Goal: Transaction & Acquisition: Purchase product/service

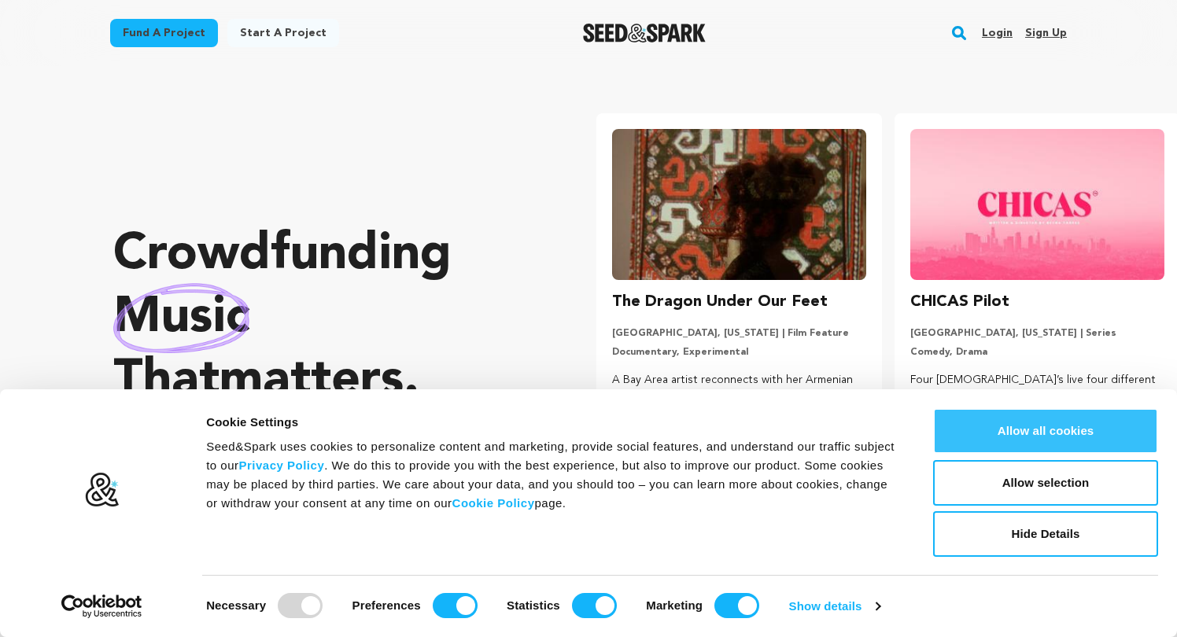
click at [1026, 432] on button "Allow all cookies" at bounding box center [1045, 431] width 225 height 46
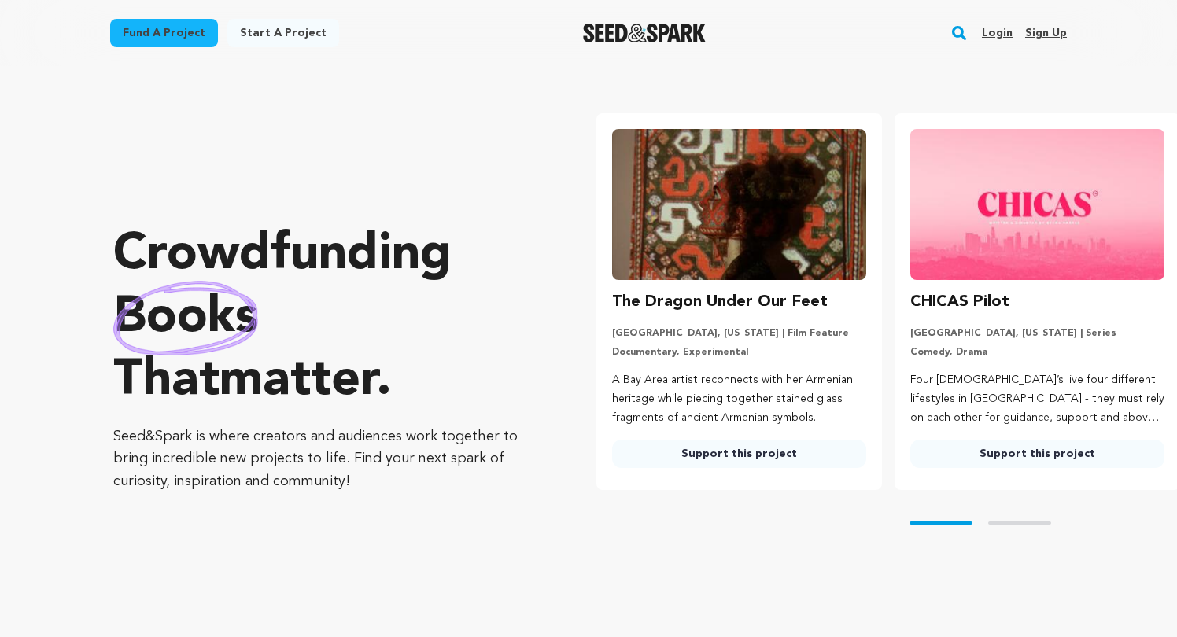
click at [1016, 524] on div "Skip to prev slide page Skip to next slide page" at bounding box center [886, 523] width 580 height 66
click at [1018, 521] on button "Skip to next slide page" at bounding box center [1019, 522] width 63 height 3
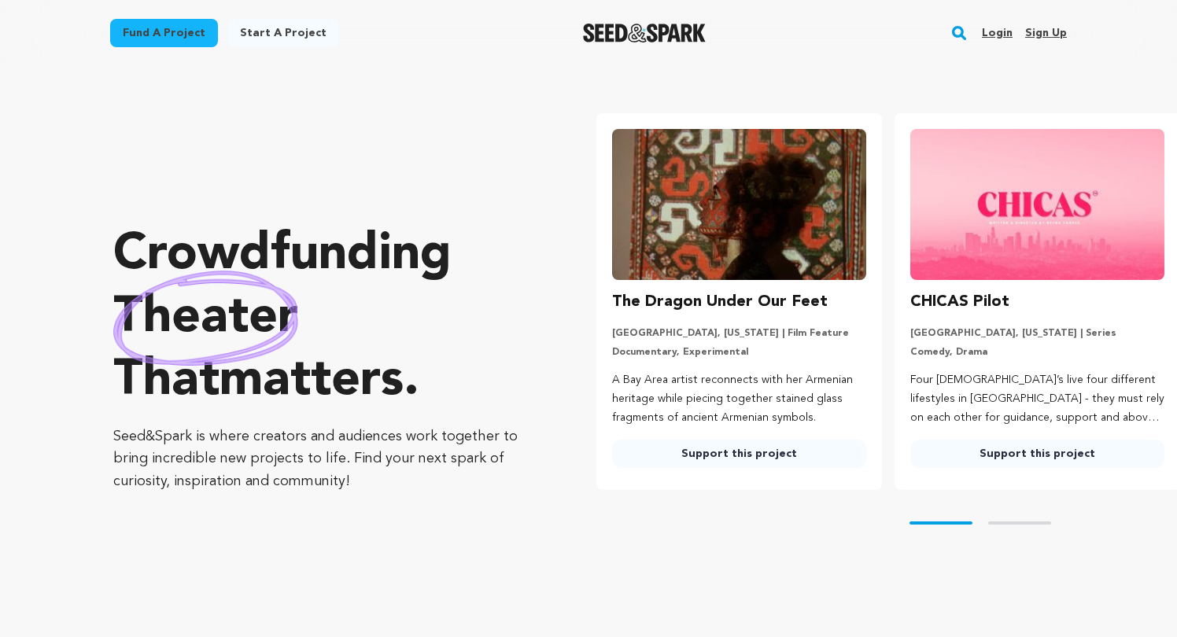
drag, startPoint x: 358, startPoint y: 477, endPoint x: 134, endPoint y: 424, distance: 229.7
click at [134, 424] on div "Crowdfunding theater that matters . Seed&Spark is where creators and audiences …" at bounding box center [323, 358] width 420 height 521
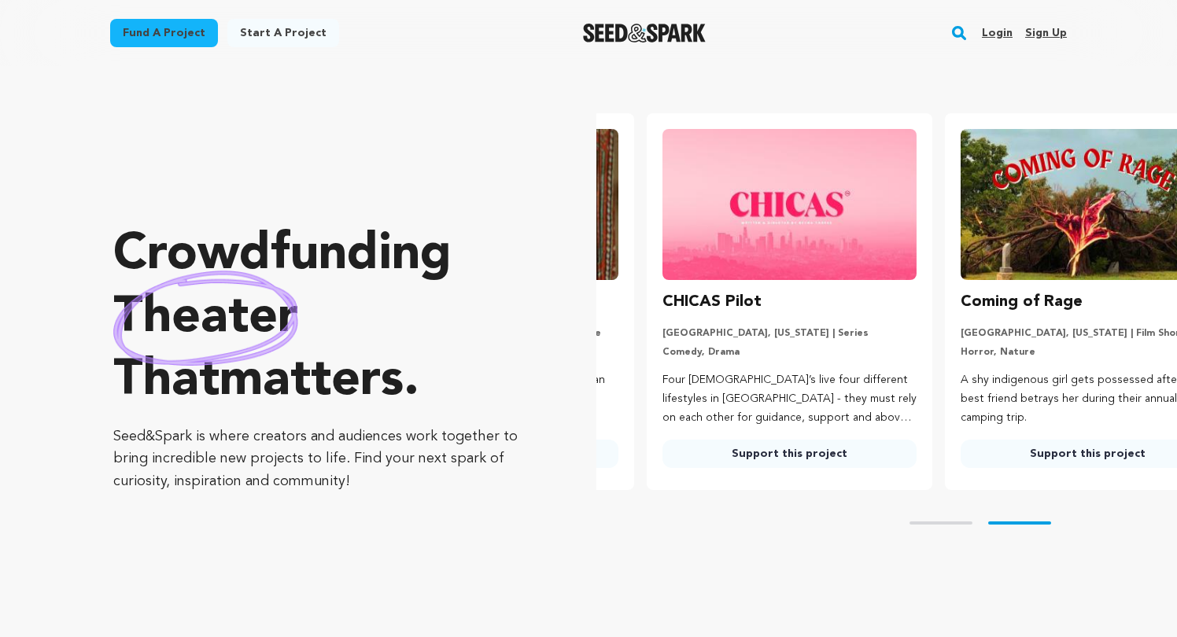
scroll to position [0, 311]
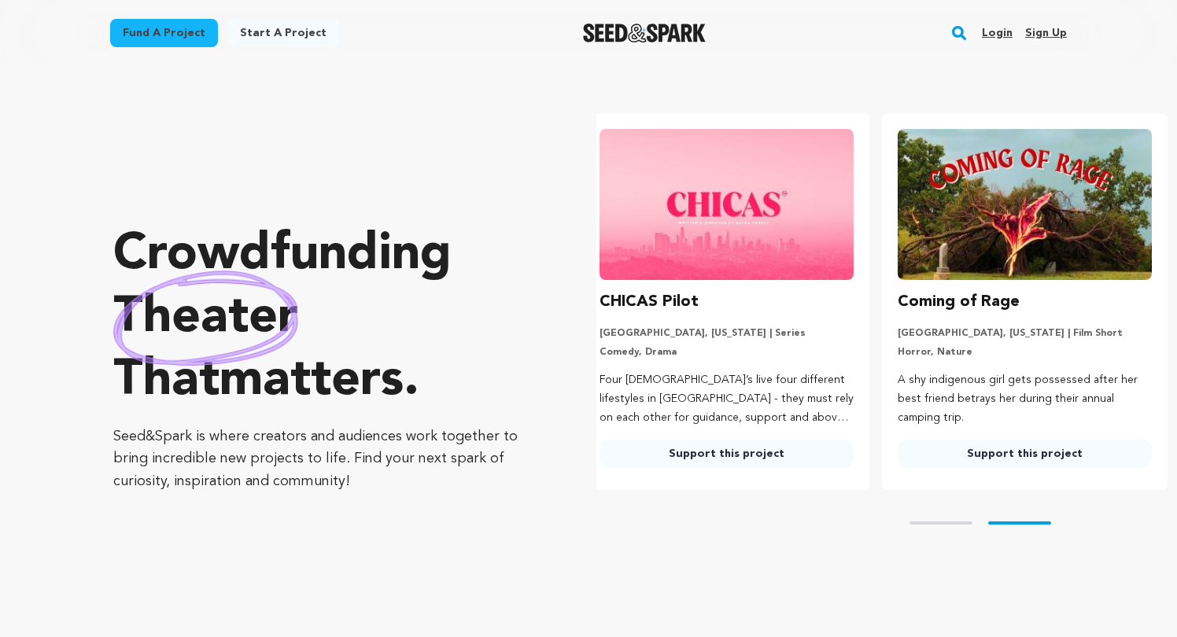
click at [617, 59] on div "Fund a project Start a project Search Login Sign up Start a project" at bounding box center [588, 33] width 1007 height 66
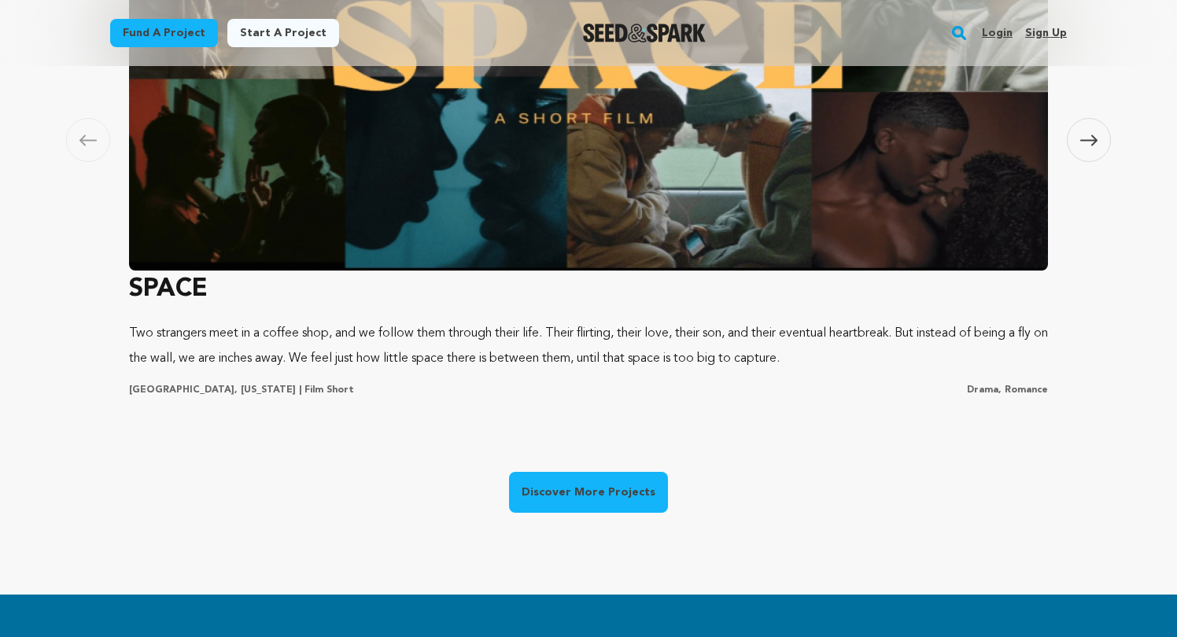
scroll to position [0, 0]
click at [1026, 130] on span at bounding box center [1088, 140] width 44 height 44
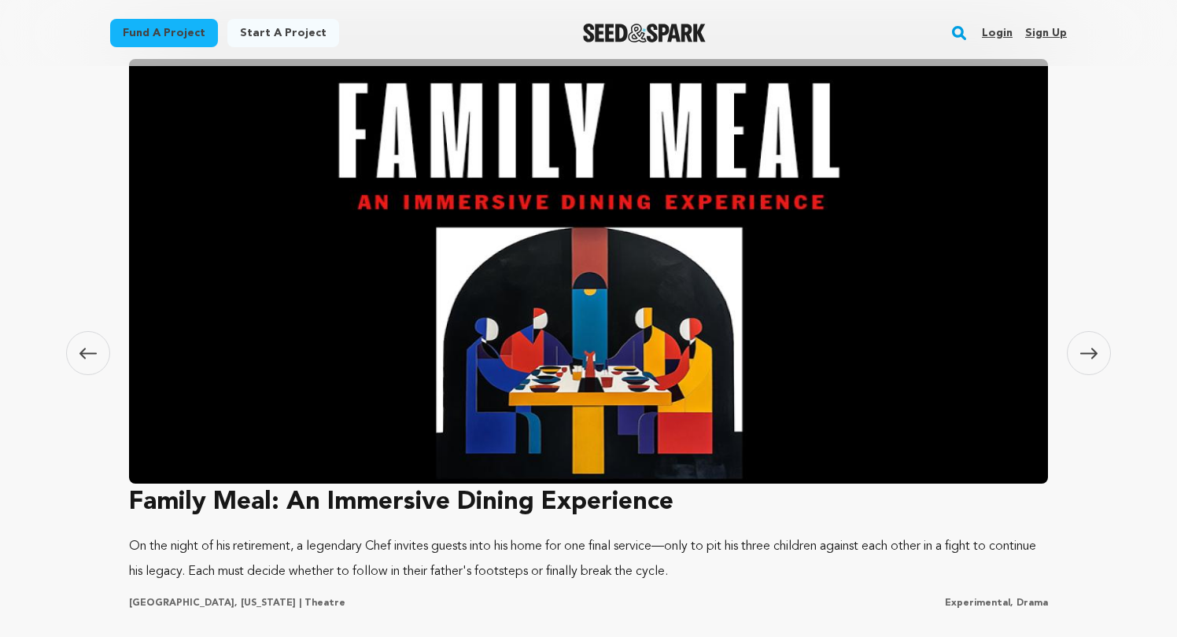
click at [1026, 351] on icon at bounding box center [1088, 354] width 17 height 12
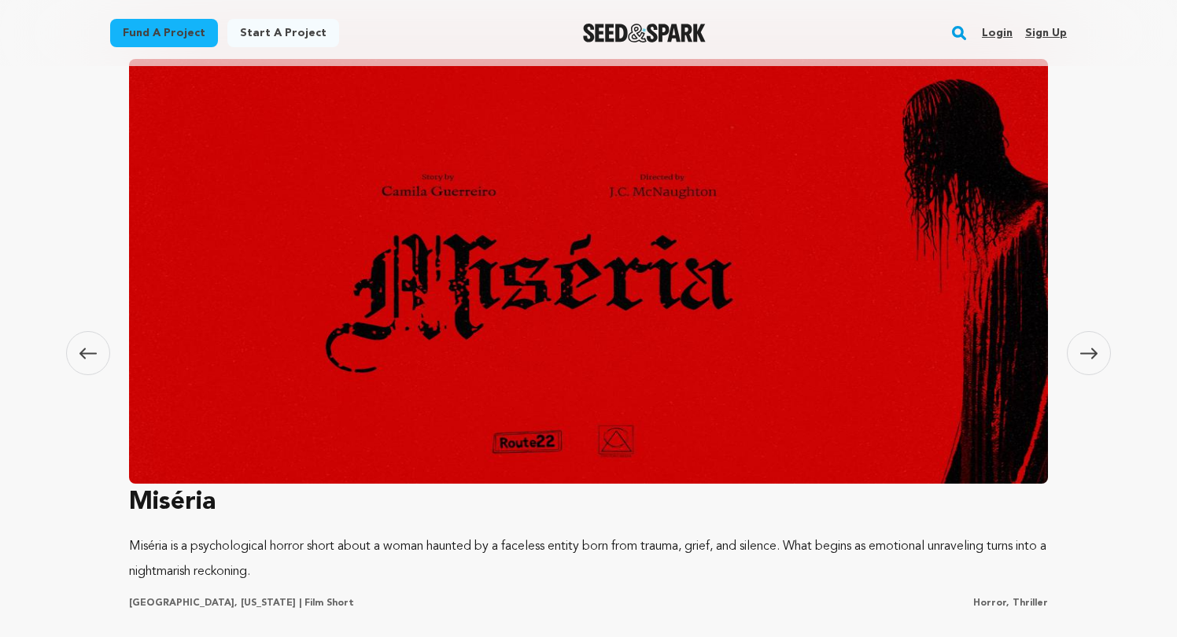
click at [1026, 351] on icon at bounding box center [1088, 354] width 17 height 12
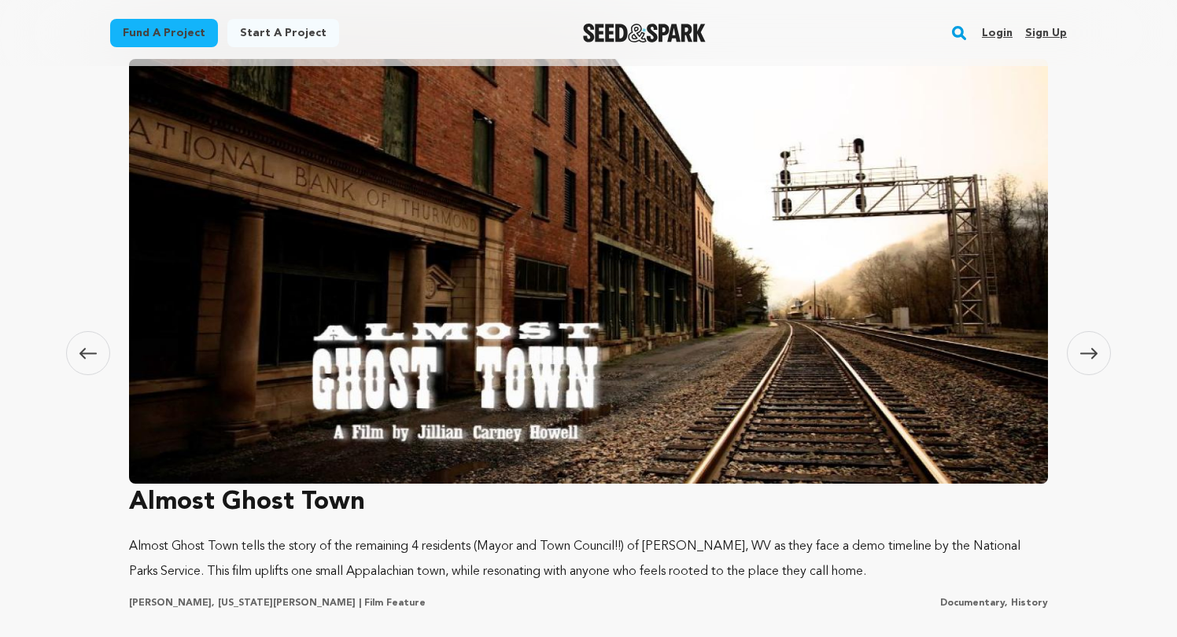
click at [1026, 351] on icon at bounding box center [1088, 354] width 17 height 12
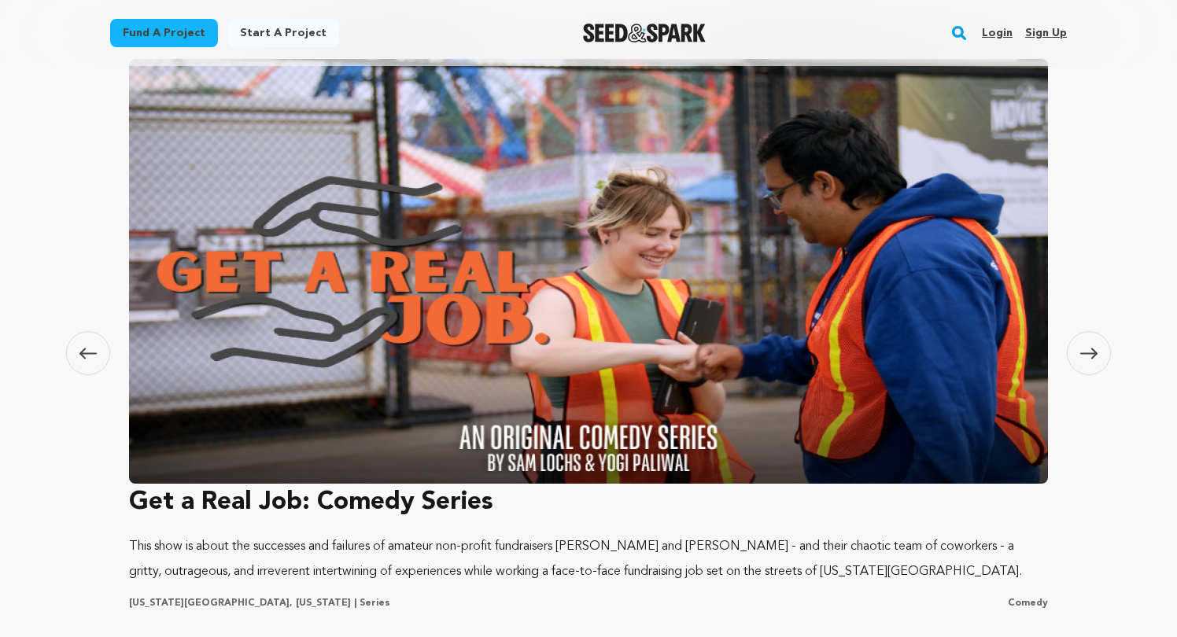
click at [1026, 351] on icon at bounding box center [1088, 354] width 17 height 12
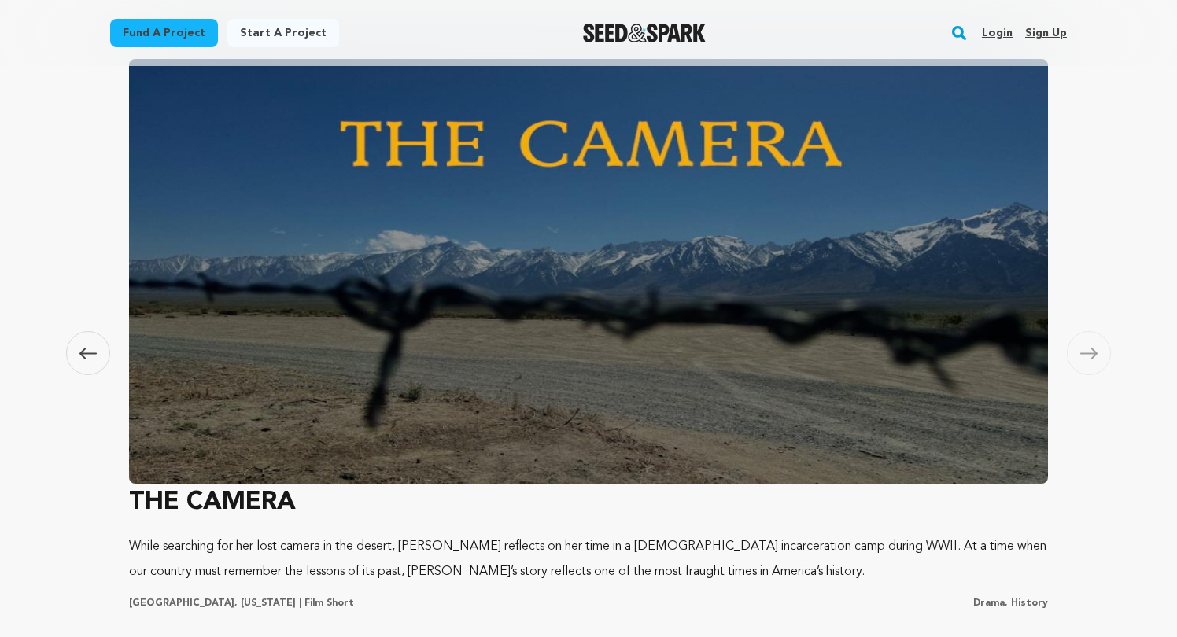
click at [1026, 351] on icon at bounding box center [1088, 354] width 17 height 12
click at [1026, 354] on icon at bounding box center [1088, 354] width 17 height 12
click at [659, 35] on img "Seed&Spark Homepage" at bounding box center [644, 33] width 123 height 19
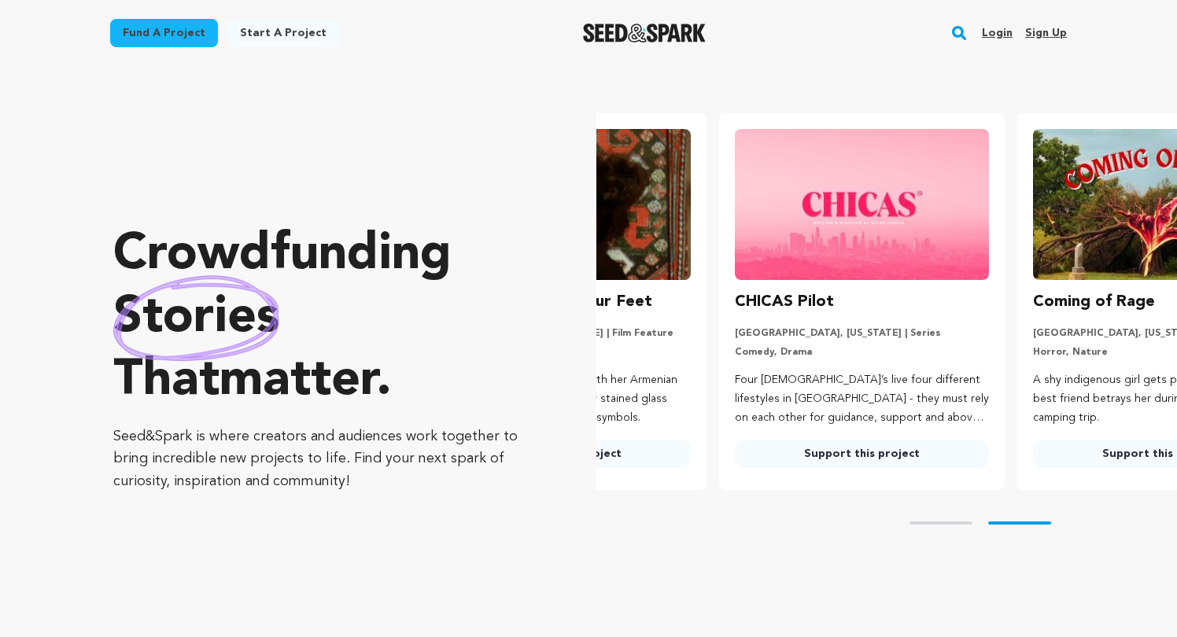
scroll to position [0, 311]
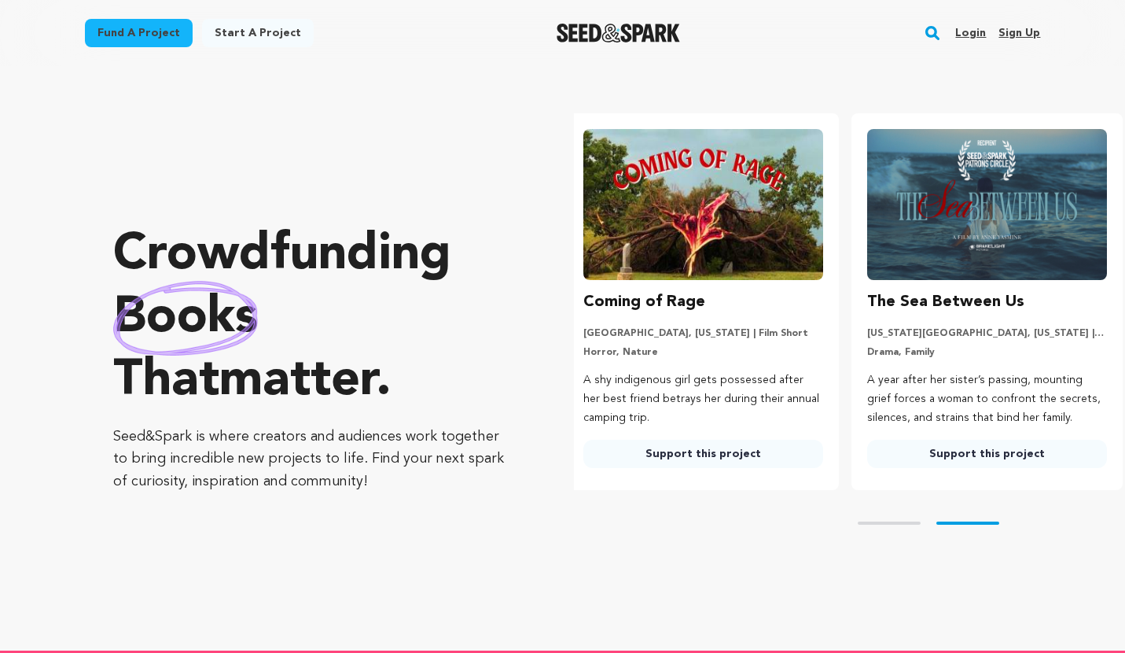
scroll to position [0, 296]
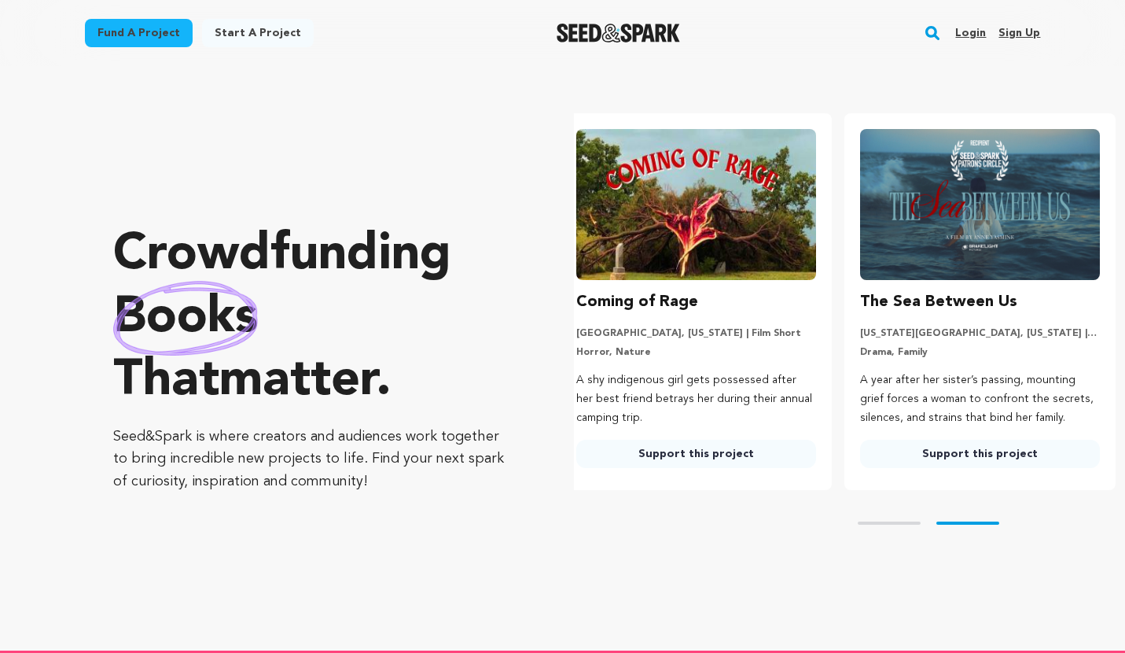
click at [134, 31] on link "Fund a project" at bounding box center [139, 33] width 108 height 28
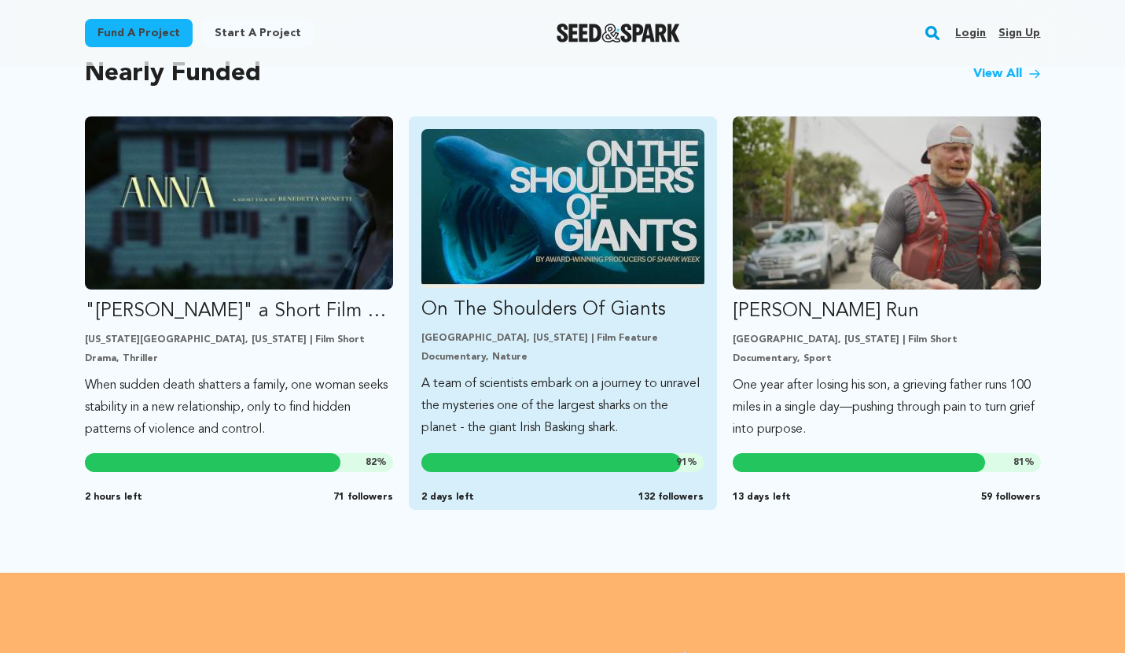
scroll to position [1358, 0]
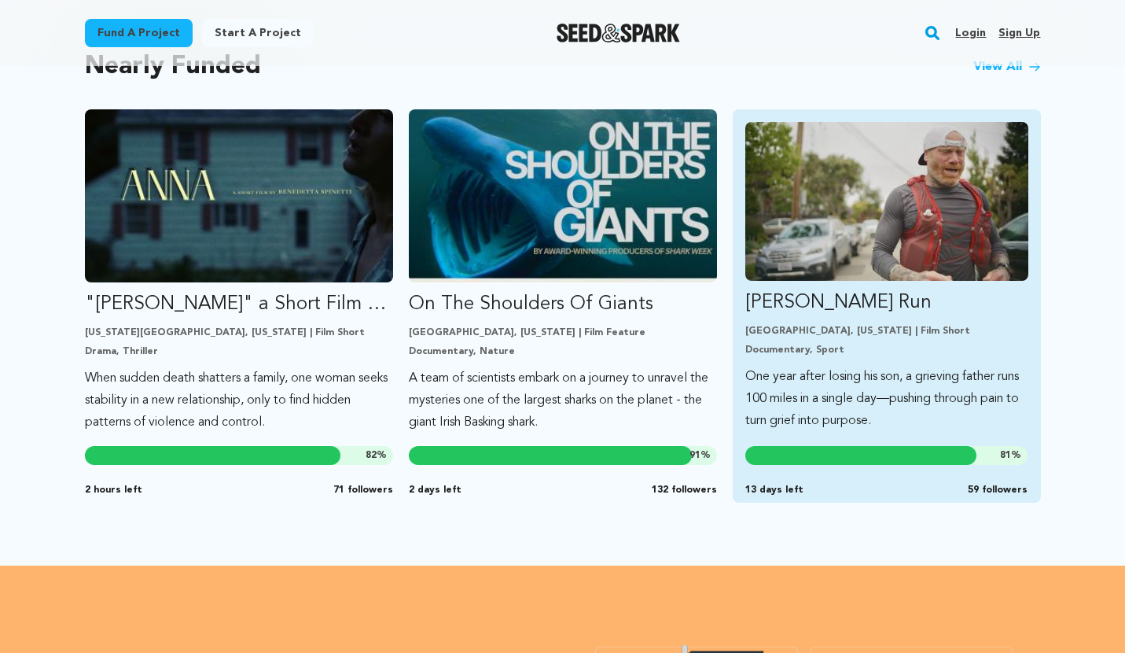
click at [823, 348] on p "Documentary, Sport" at bounding box center [887, 350] width 283 height 13
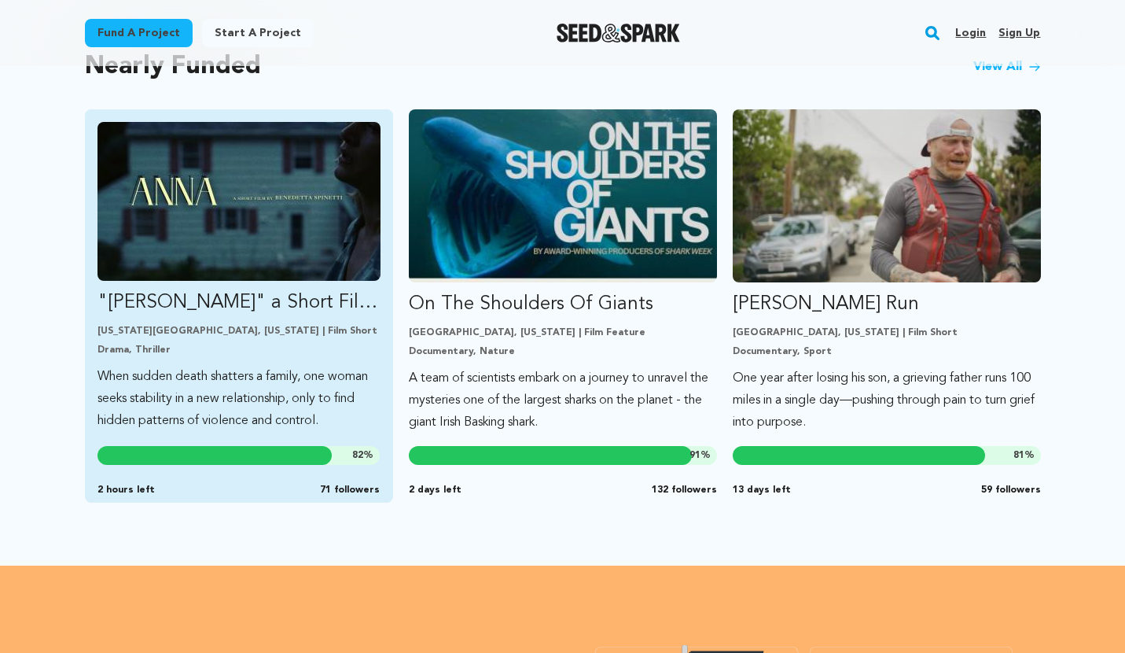
click at [242, 215] on img "Fund &quot;ANNA&quot; a Short Film by Benedetta Spinetti" at bounding box center [239, 201] width 283 height 159
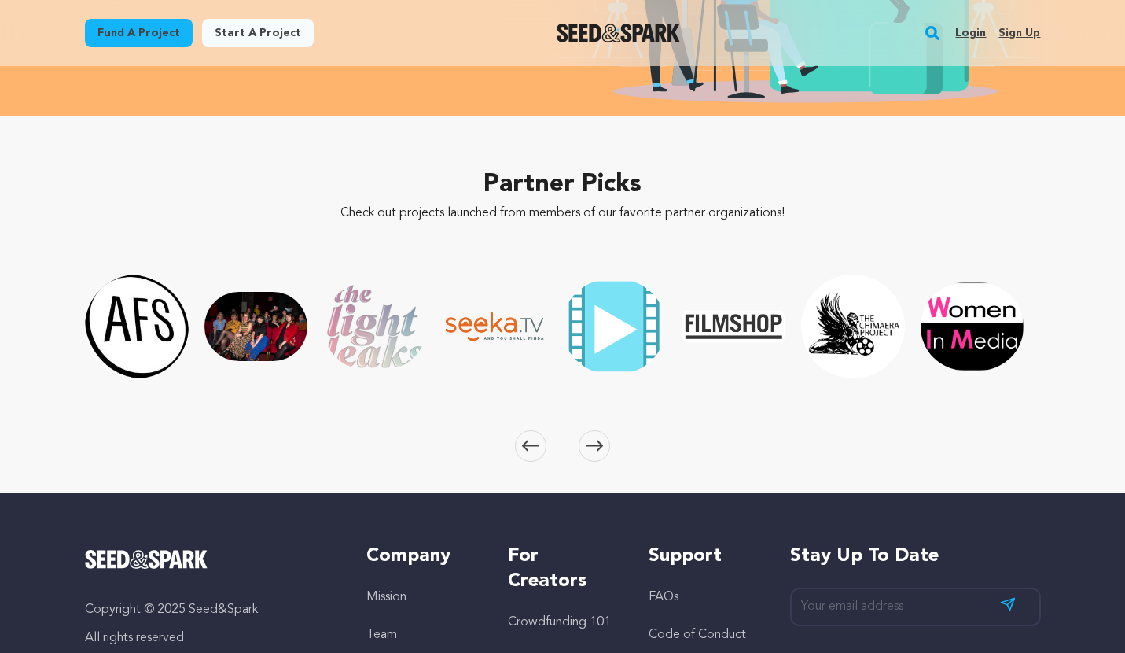
scroll to position [2271, 0]
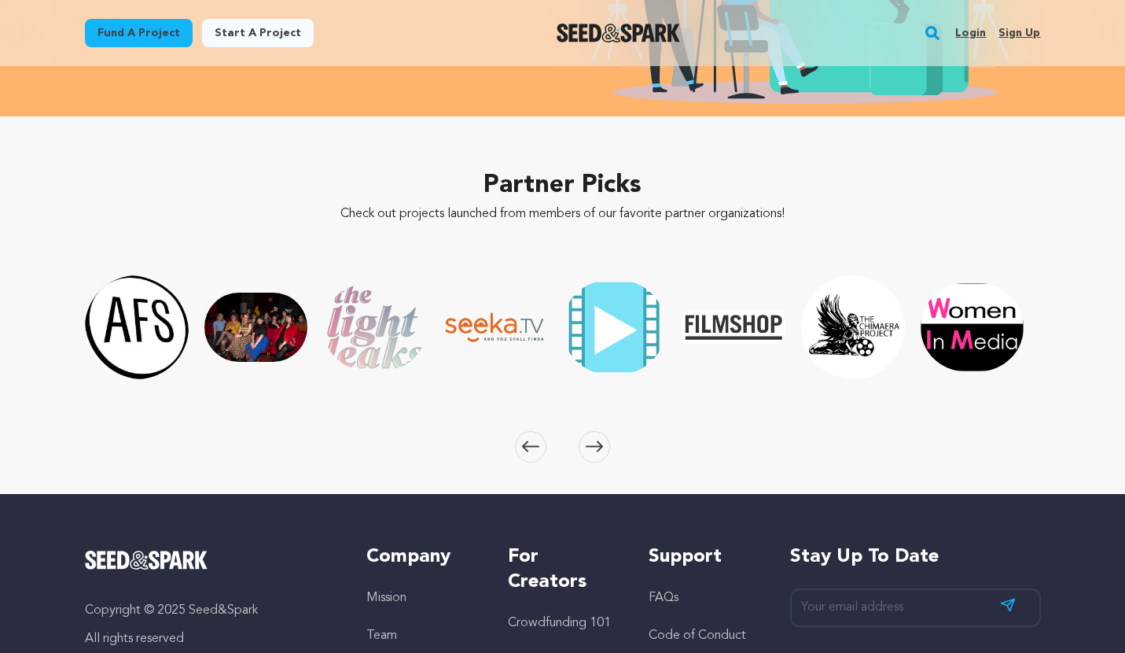
click at [489, 171] on h2 "Partner Picks" at bounding box center [563, 186] width 956 height 38
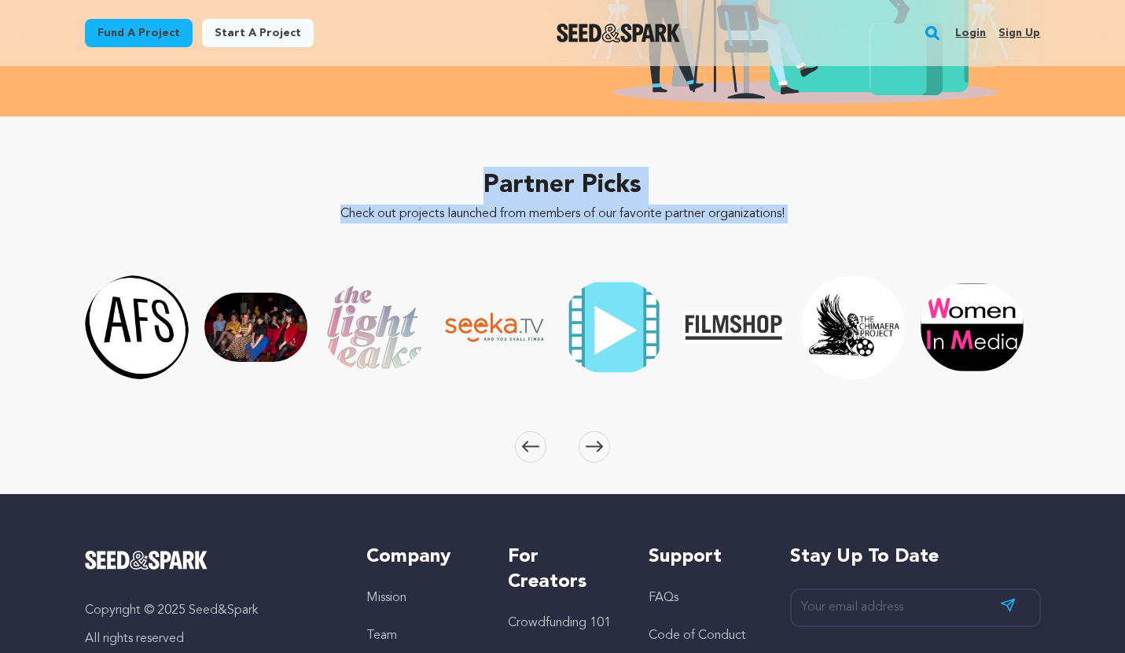
drag, startPoint x: 485, startPoint y: 176, endPoint x: 661, endPoint y: 252, distance: 190.9
click at [661, 252] on div "Partner Picks Check out projects launched from members of our favorite partner …" at bounding box center [563, 283] width 956 height 296
click at [453, 462] on div "Partner Picks Check out projects launched from members of our favorite partner …" at bounding box center [563, 305] width 1007 height 378
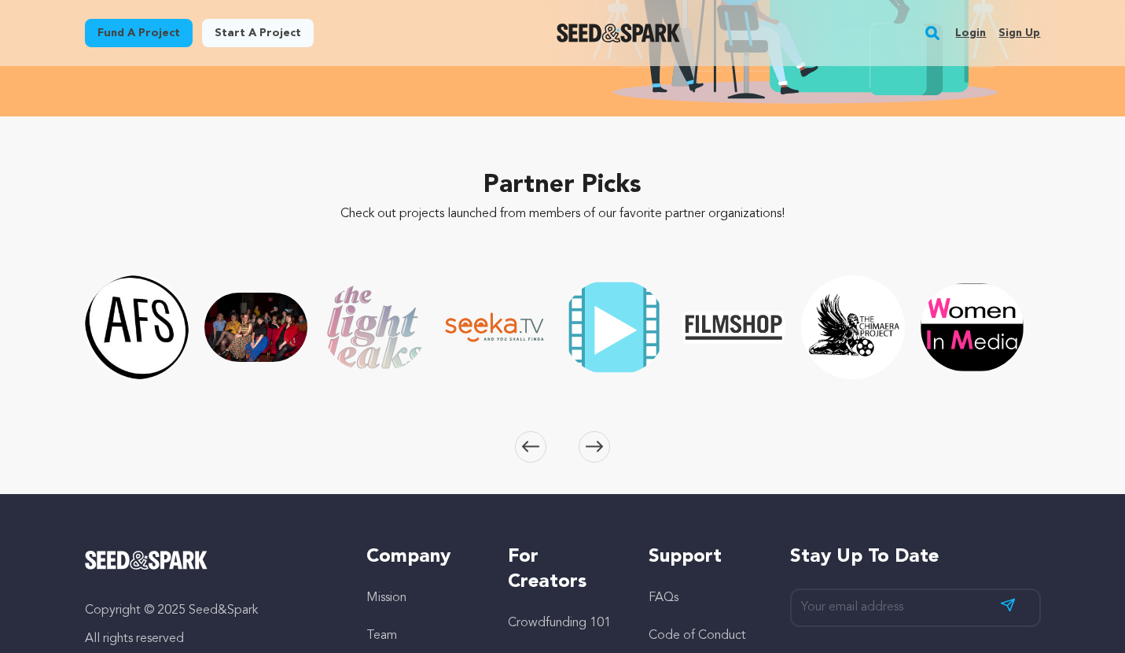
click at [598, 441] on icon at bounding box center [594, 446] width 17 height 12
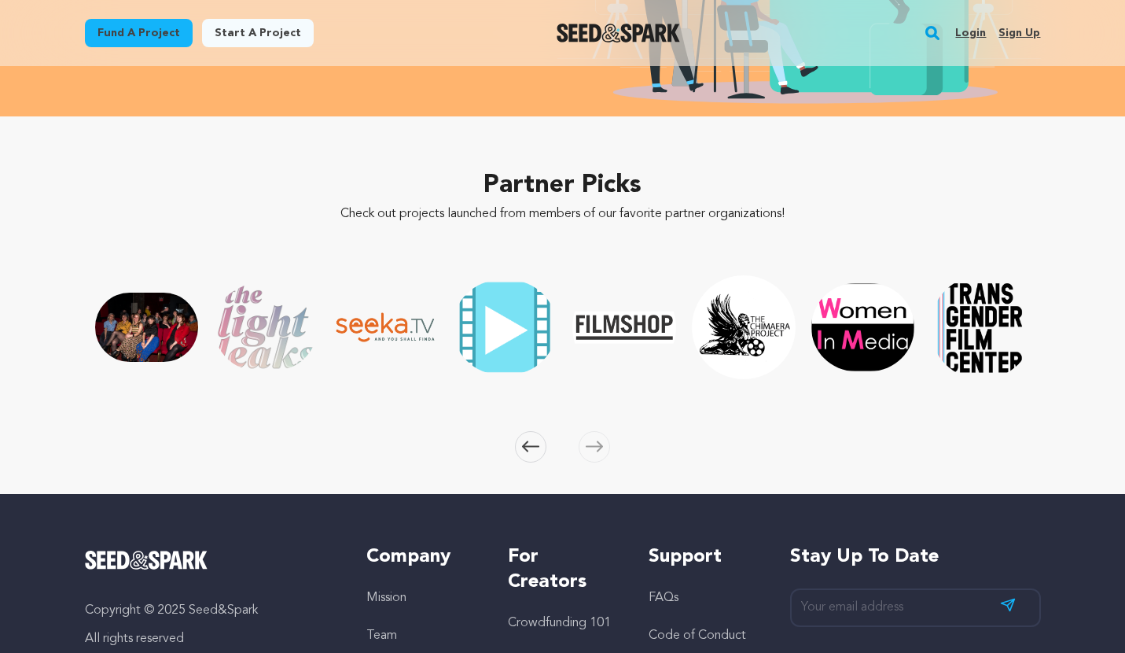
click at [598, 441] on icon at bounding box center [594, 446] width 17 height 12
click at [523, 451] on icon at bounding box center [530, 446] width 17 height 12
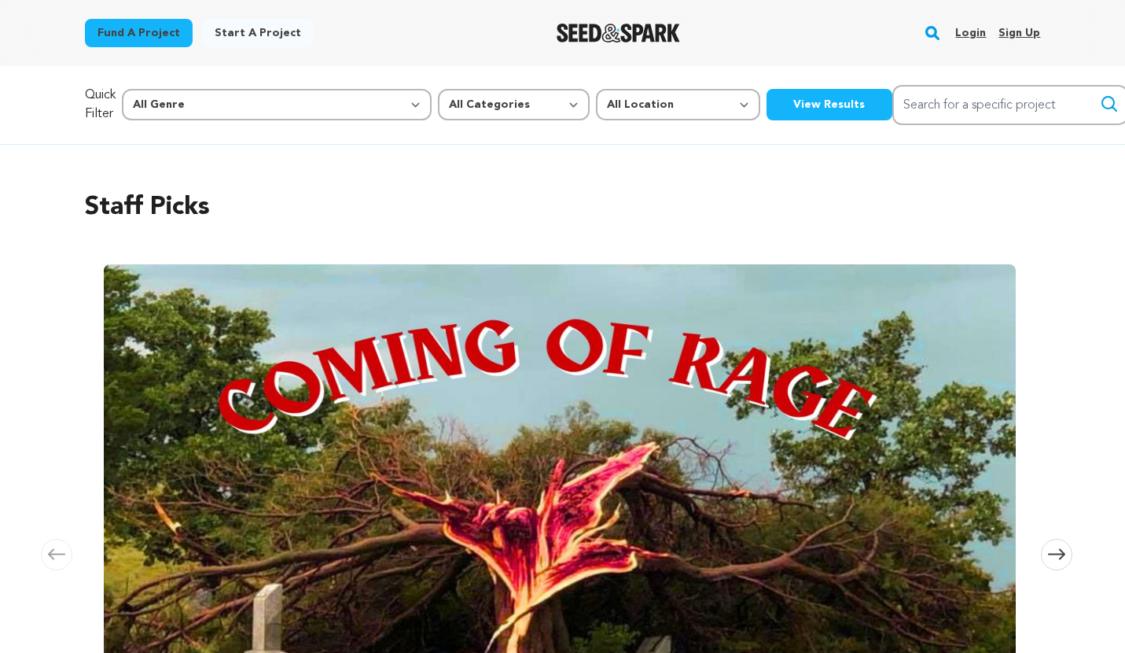
scroll to position [0, 0]
click at [602, 45] on div at bounding box center [619, 33] width 218 height 41
click at [612, 29] on img "Seed&Spark Homepage" at bounding box center [618, 33] width 123 height 19
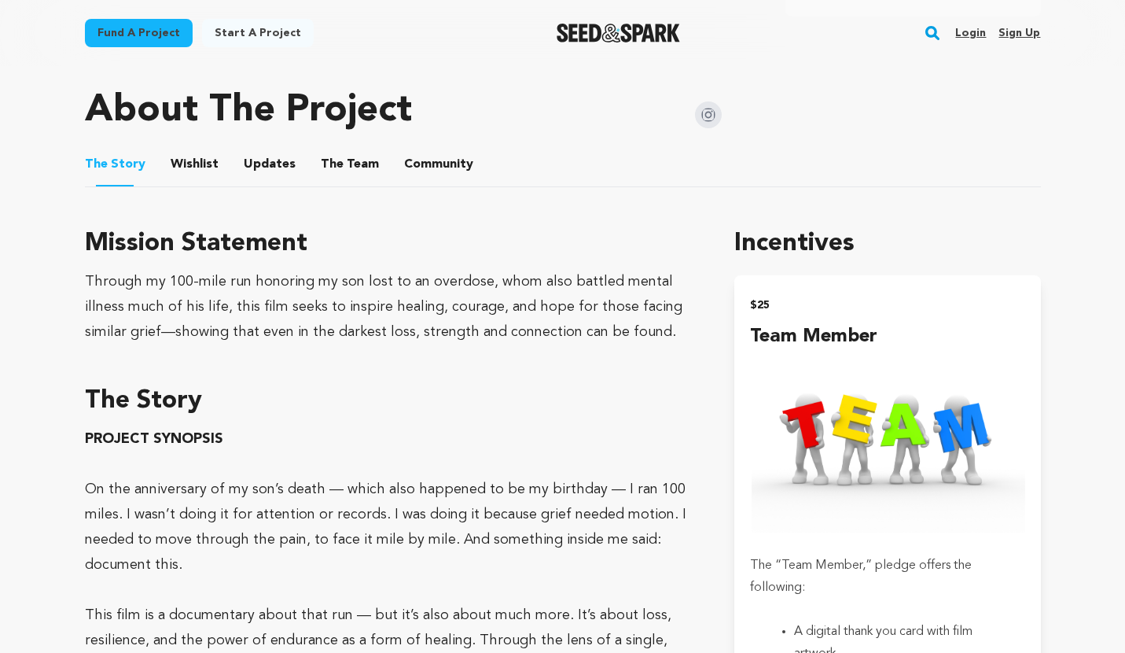
scroll to position [753, 0]
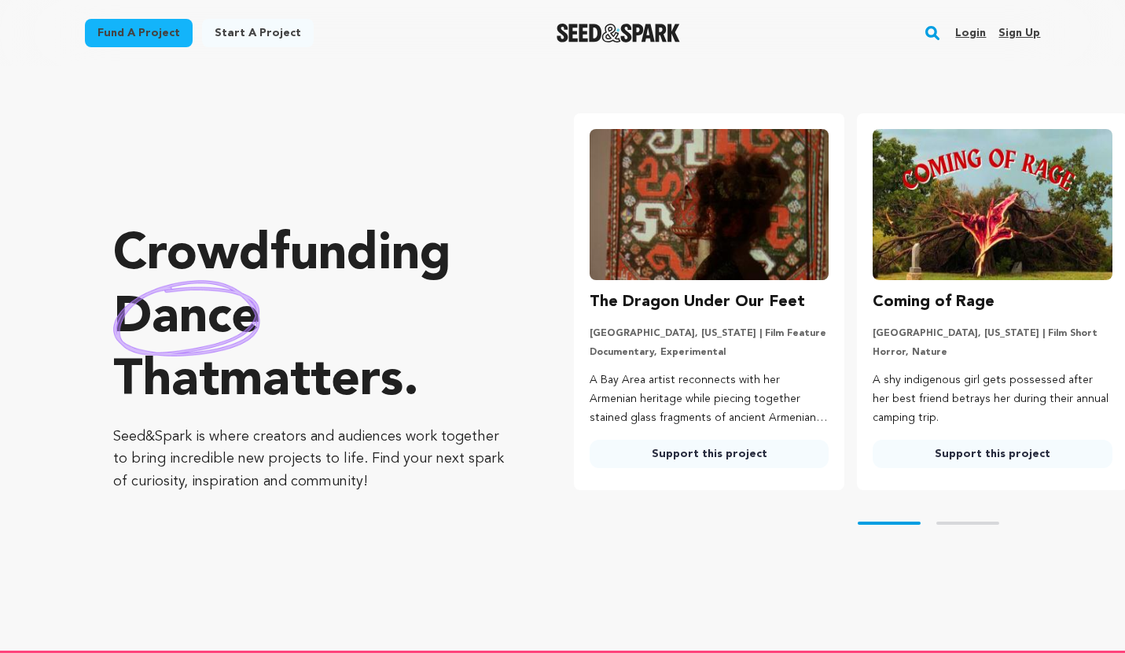
drag, startPoint x: 117, startPoint y: 260, endPoint x: 308, endPoint y: 355, distance: 213.8
click at [308, 355] on p "Crowdfunding dance that matters ." at bounding box center [312, 318] width 398 height 189
click at [328, 136] on div "Crowdfunding dance that matters . Seed&Spark is where creators and audiences wo…" at bounding box center [312, 358] width 398 height 521
